Goal: Find specific page/section: Find specific page/section

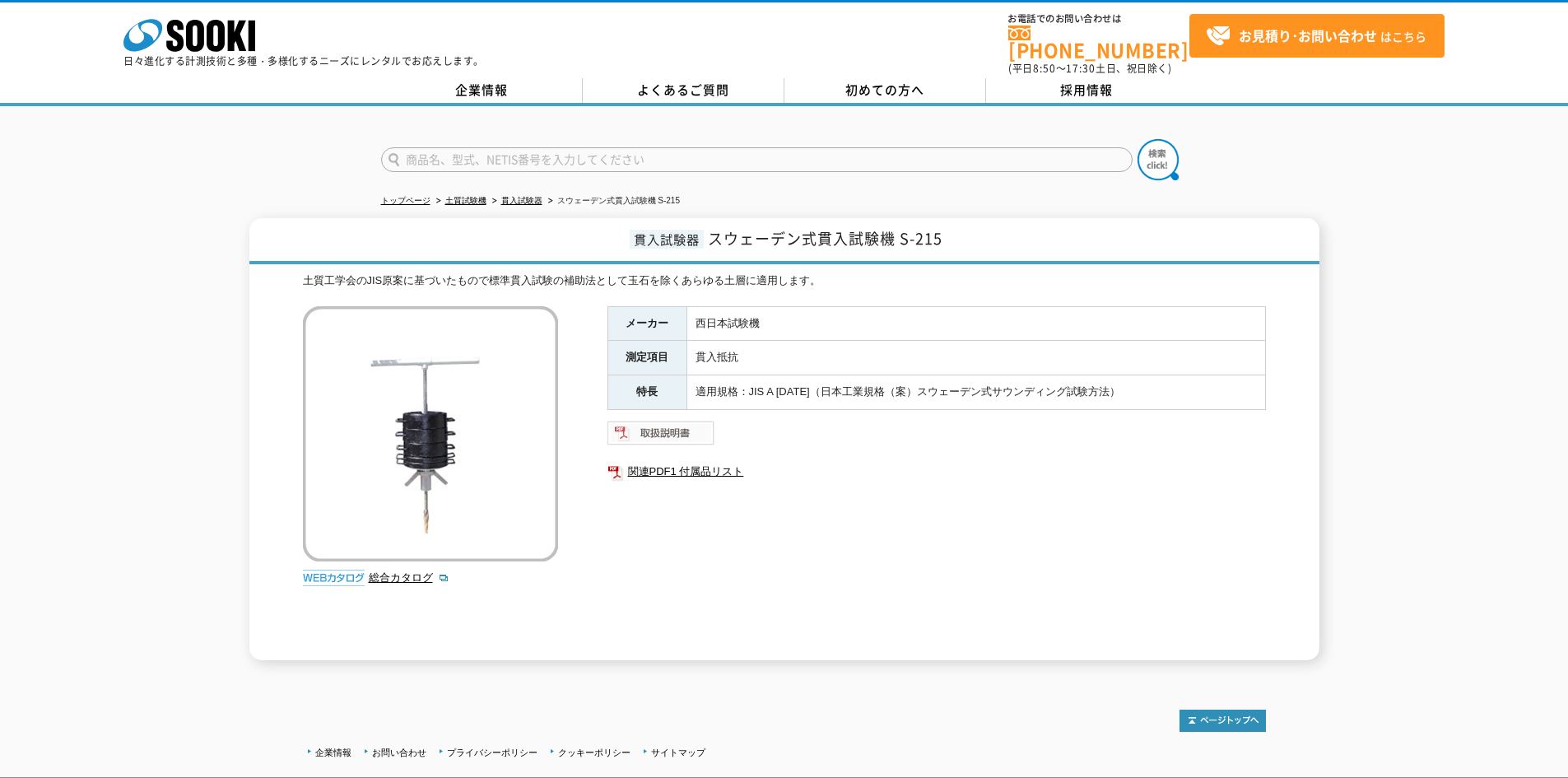
click at [673, 420] on img at bounding box center [662, 432] width 108 height 26
click at [533, 196] on link "貫入試験器" at bounding box center [522, 200] width 41 height 9
